Goal: Transaction & Acquisition: Subscribe to service/newsletter

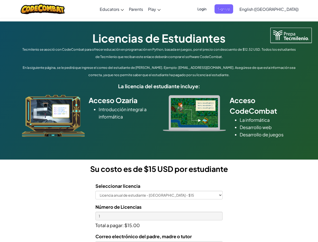
click at [159, 121] on div at bounding box center [194, 113] width 70 height 36
click at [209, 9] on span "Login" at bounding box center [201, 8] width 15 height 9
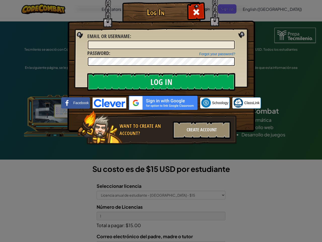
click at [254, 9] on div "Log In Unknown Error Email or Username : Forgot your password? Password : Log I…" at bounding box center [161, 121] width 322 height 242
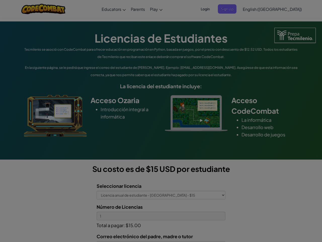
click at [254, 9] on div "Log In Unknown Error Email or Username : Forgot your password? Password : Log I…" at bounding box center [161, 121] width 322 height 242
click at [281, 9] on div at bounding box center [161, 121] width 322 height 242
